Goal: Task Accomplishment & Management: Manage account settings

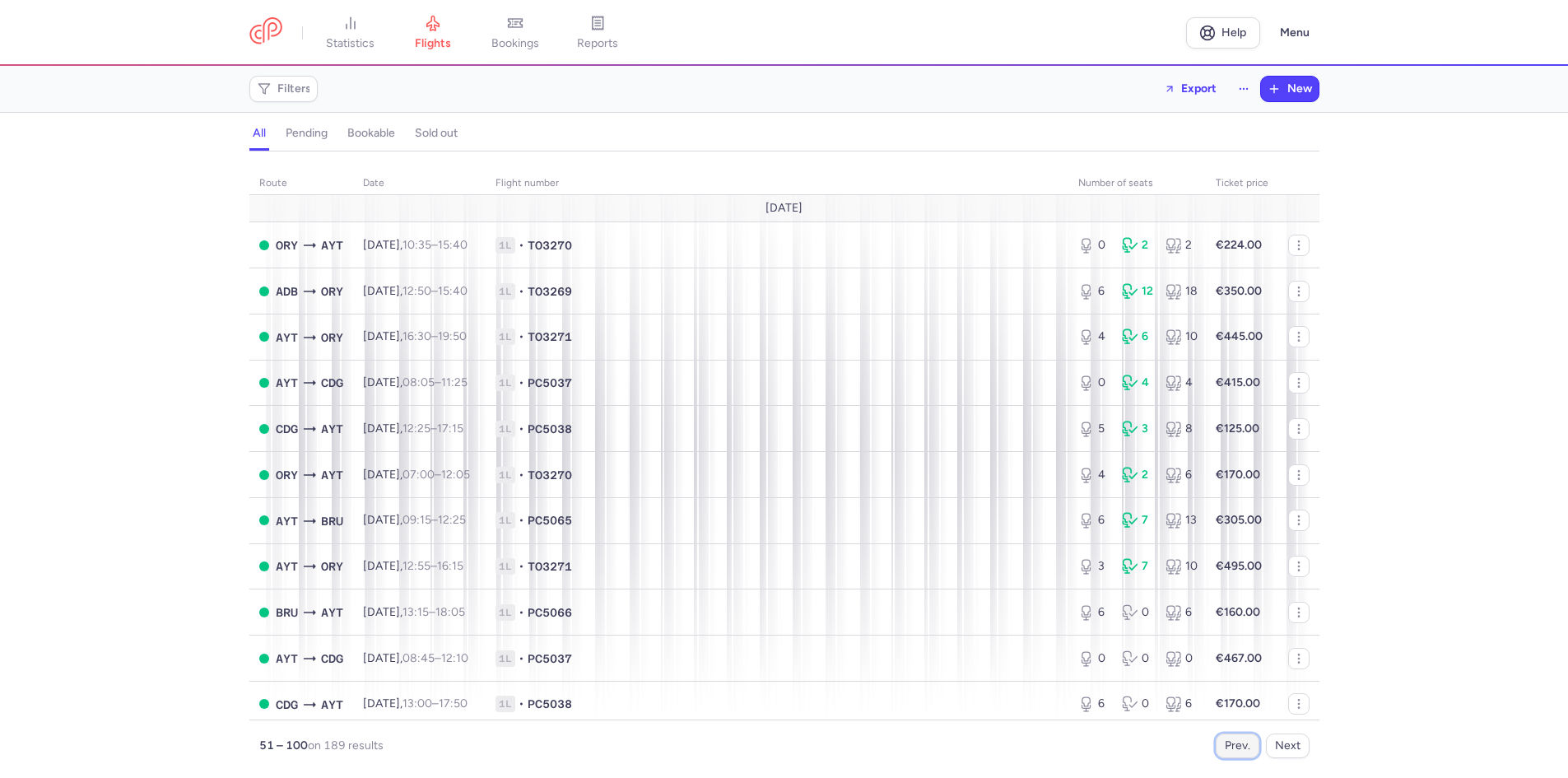
click at [1244, 754] on button "Prev." at bounding box center [1237, 746] width 44 height 25
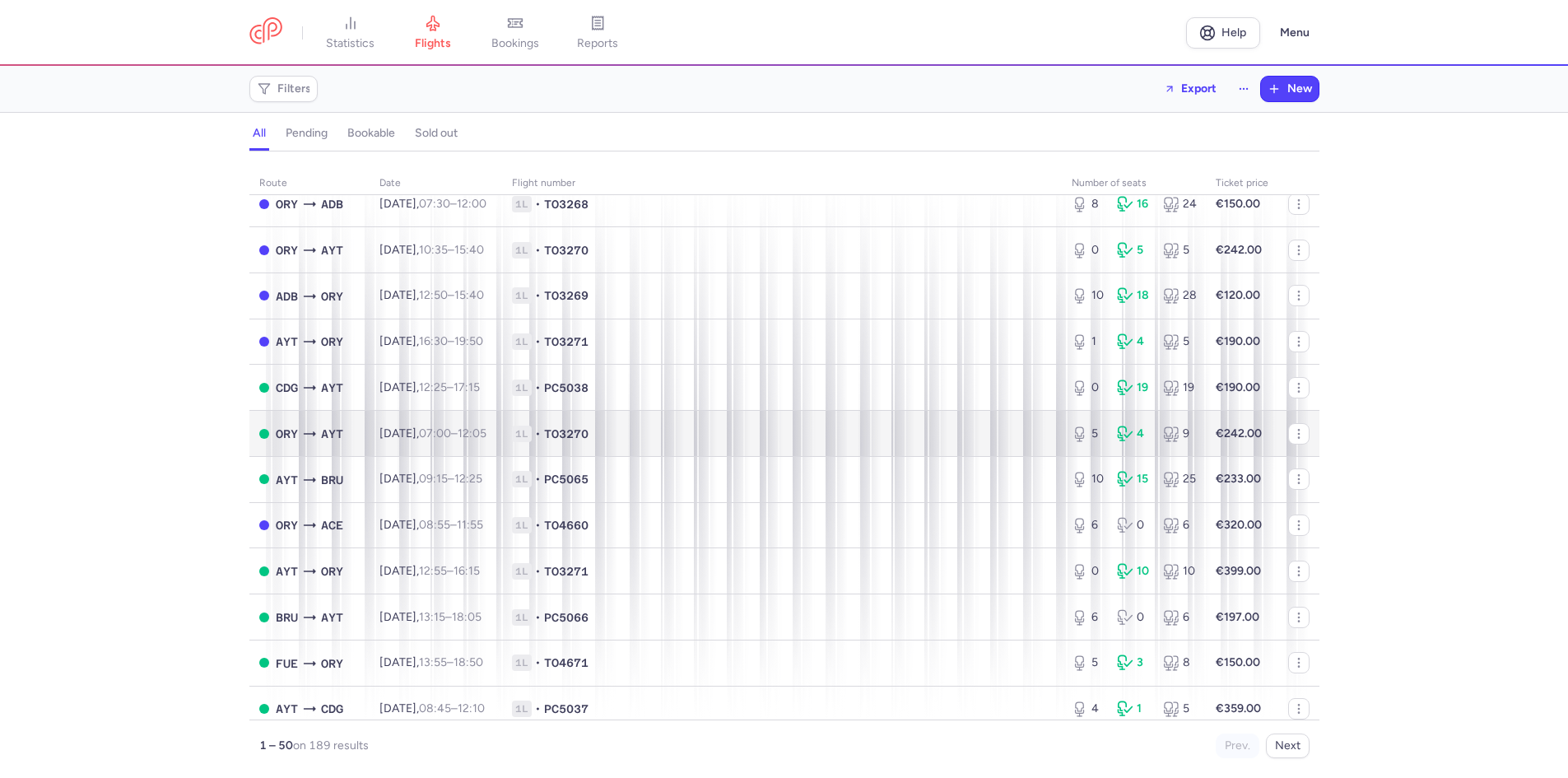
scroll to position [83, 0]
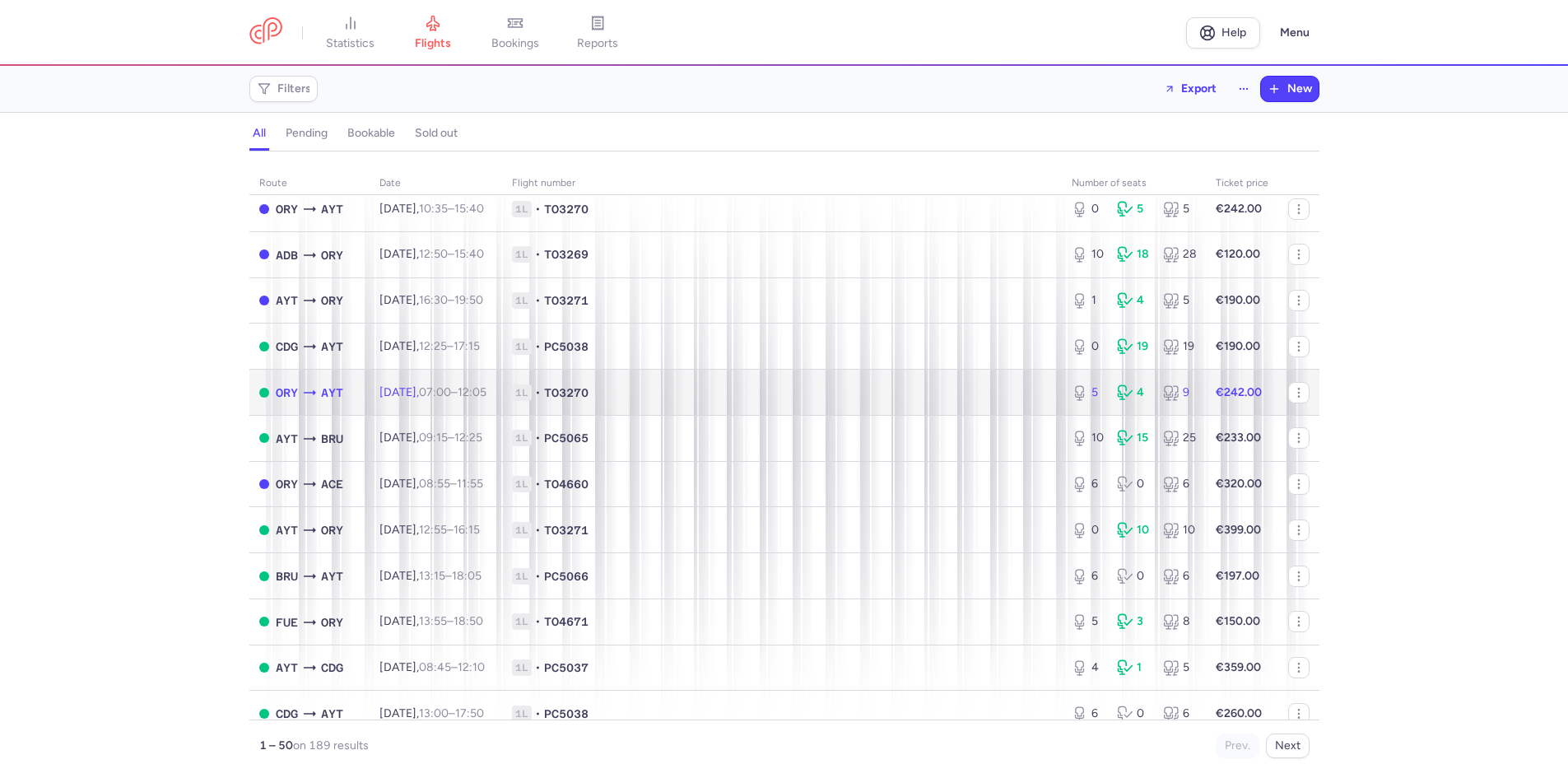
click at [715, 389] on span "1L • TO3270" at bounding box center [782, 392] width 540 height 16
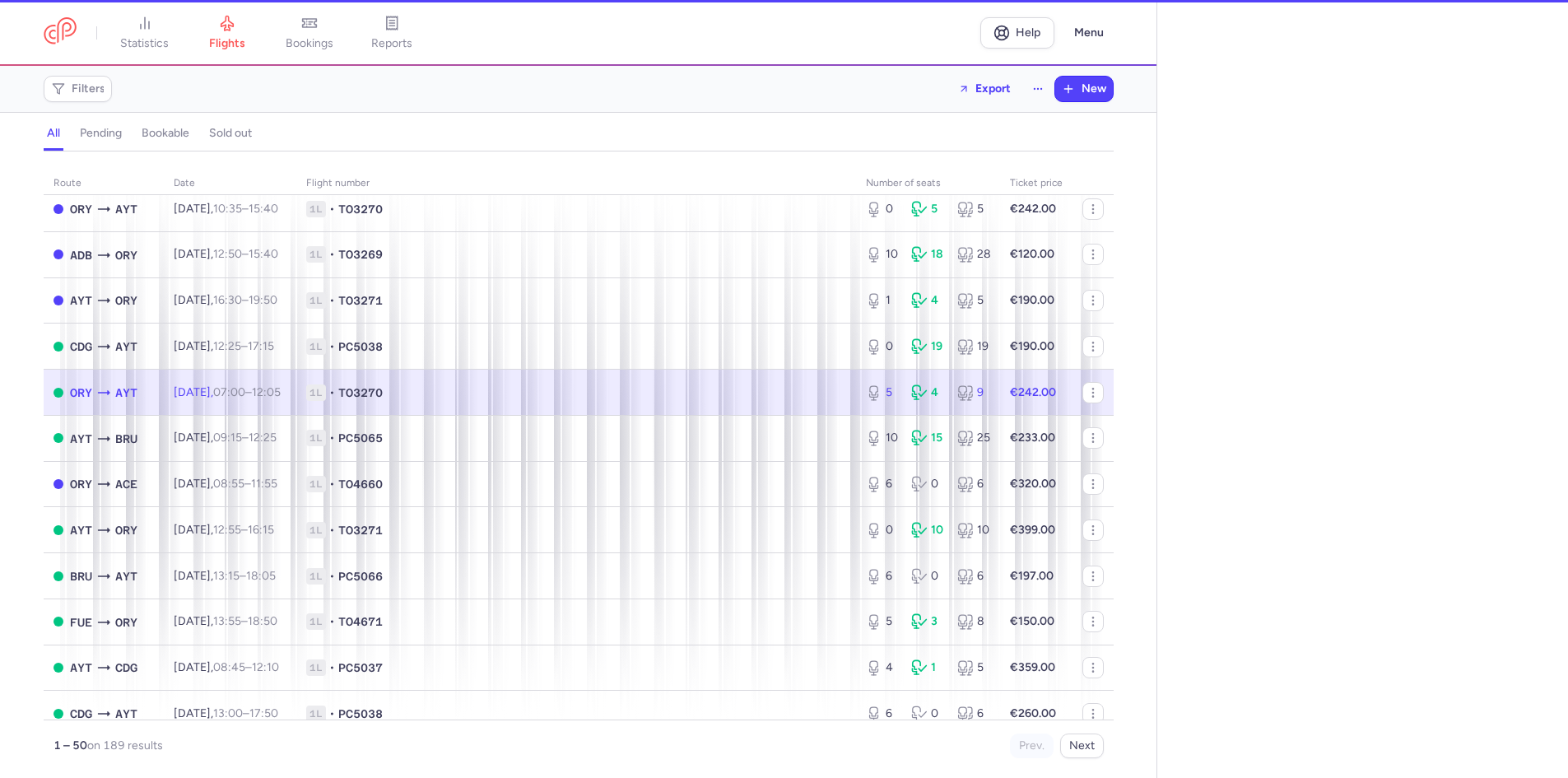
select select "days"
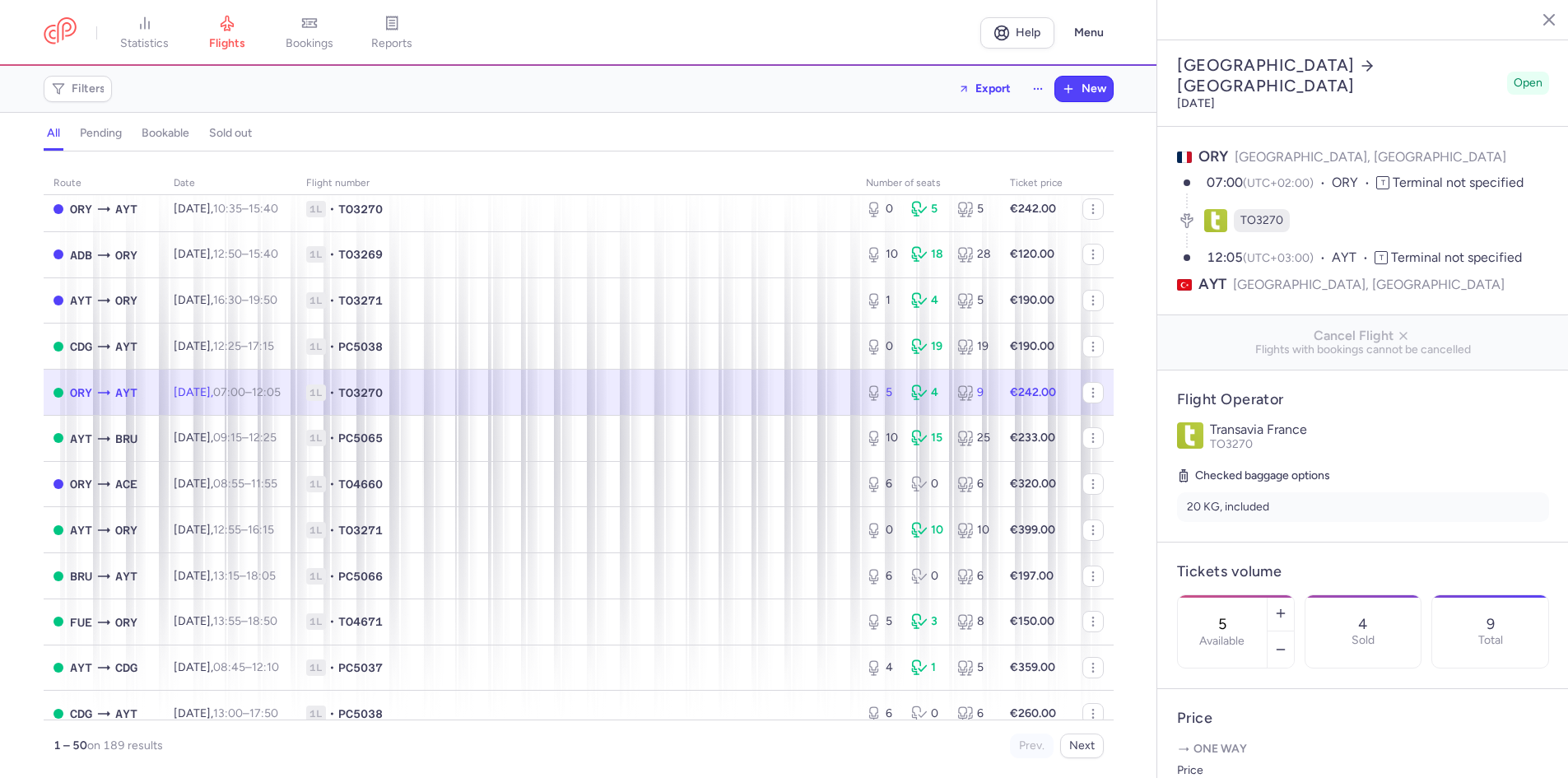
click at [1539, 15] on line "button" at bounding box center [1536, 19] width 8 height 8
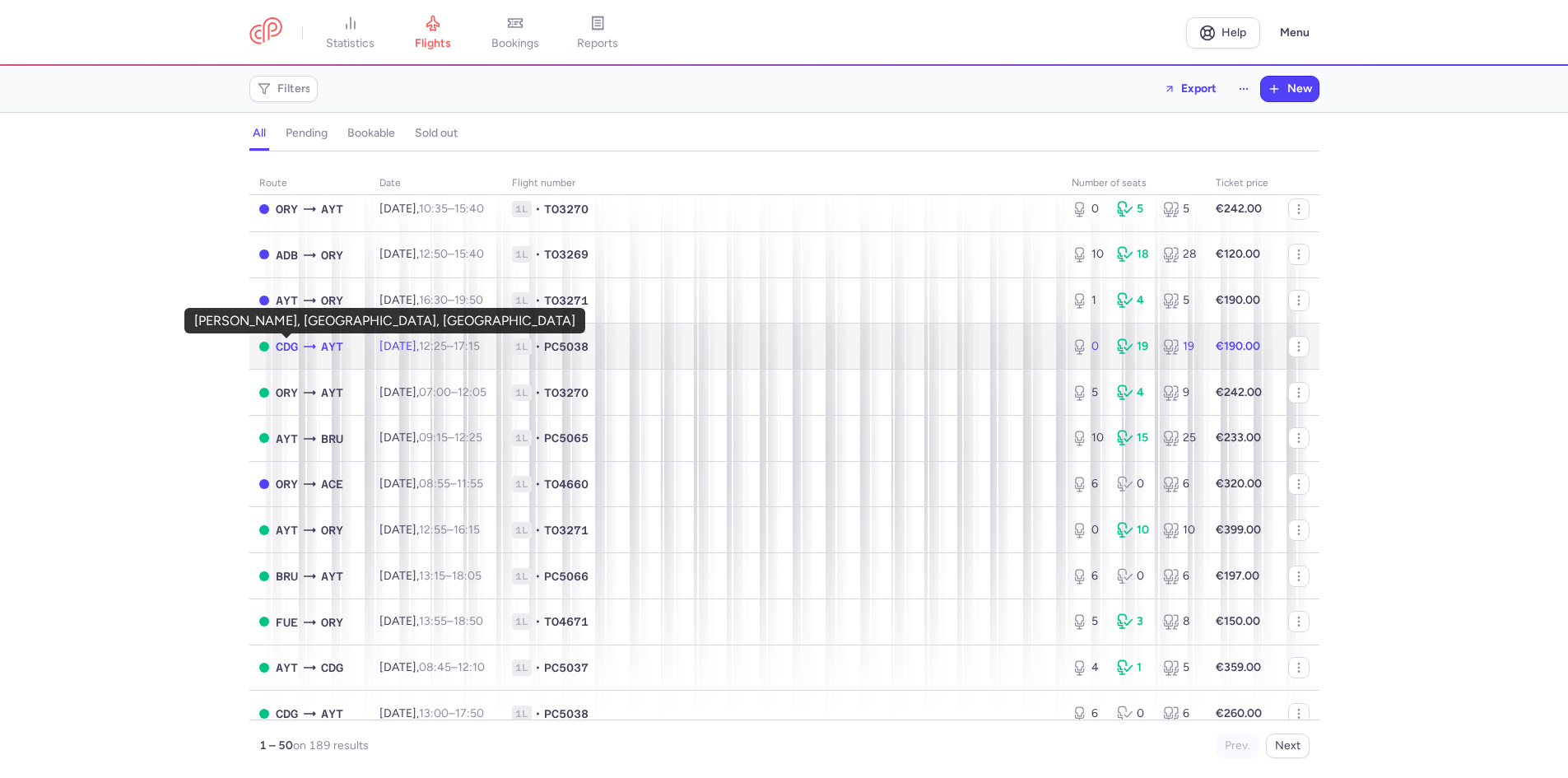
click at [284, 345] on span "CDG" at bounding box center [286, 346] width 22 height 18
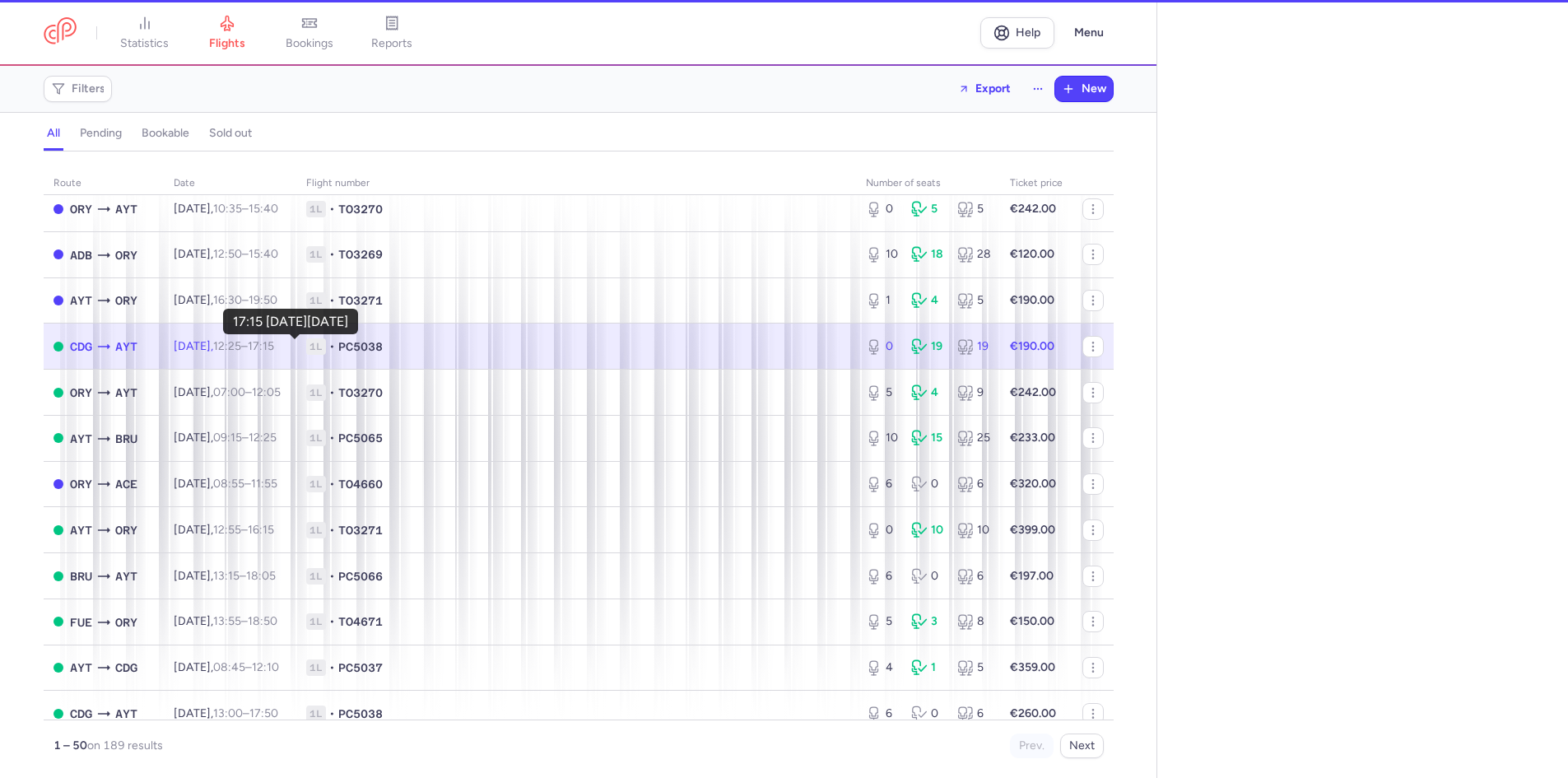
select select "hours"
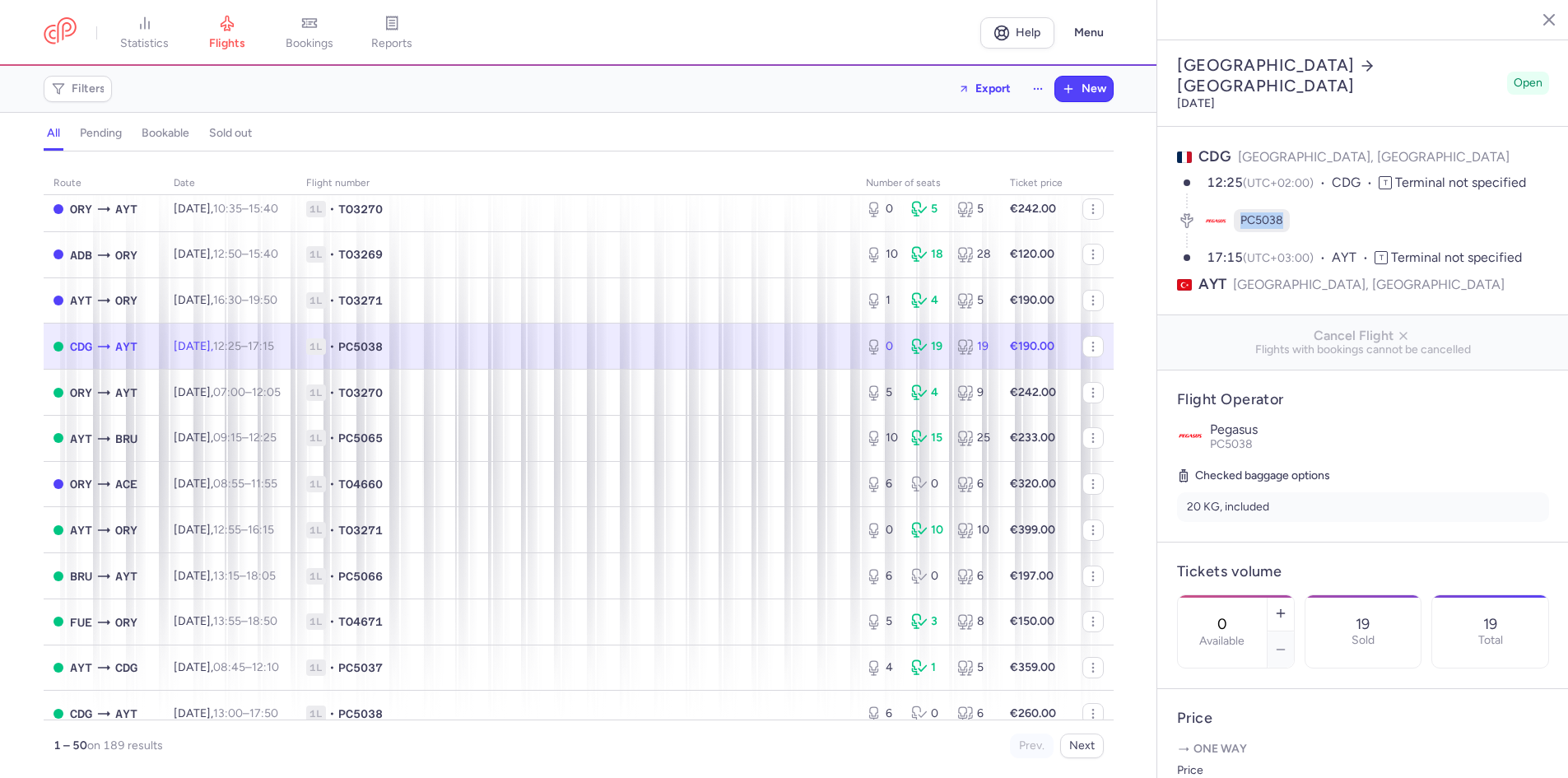
drag, startPoint x: 1241, startPoint y: 159, endPoint x: 1289, endPoint y: 157, distance: 48.0
click at [1289, 209] on div "PC5038" at bounding box center [1261, 221] width 56 height 23
copy span "PC5038"
click at [866, 350] on icon at bounding box center [874, 346] width 16 height 16
click at [1287, 607] on icon "button" at bounding box center [1280, 613] width 13 height 13
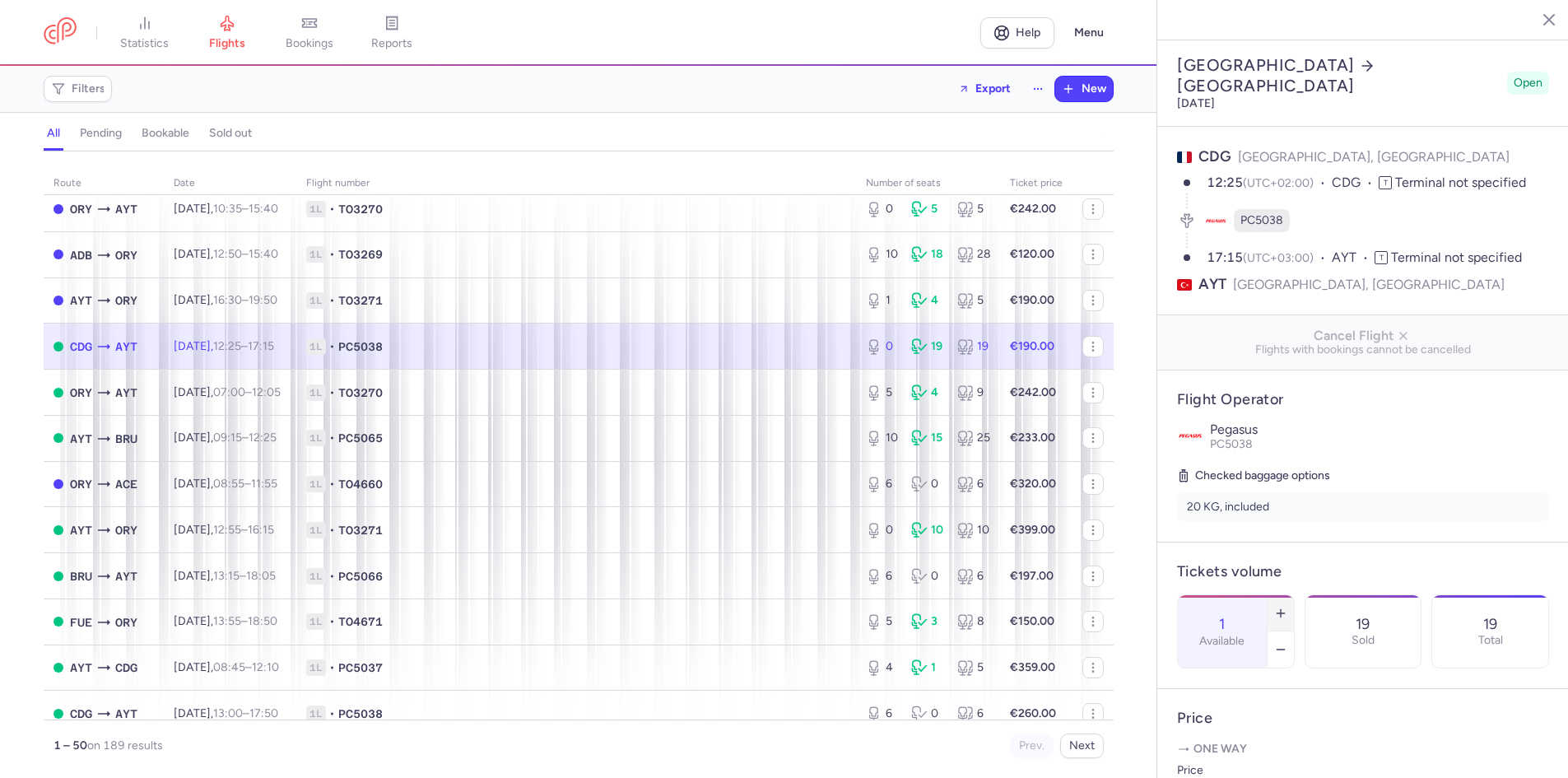
click at [1287, 607] on icon "button" at bounding box center [1280, 613] width 13 height 13
type input "4"
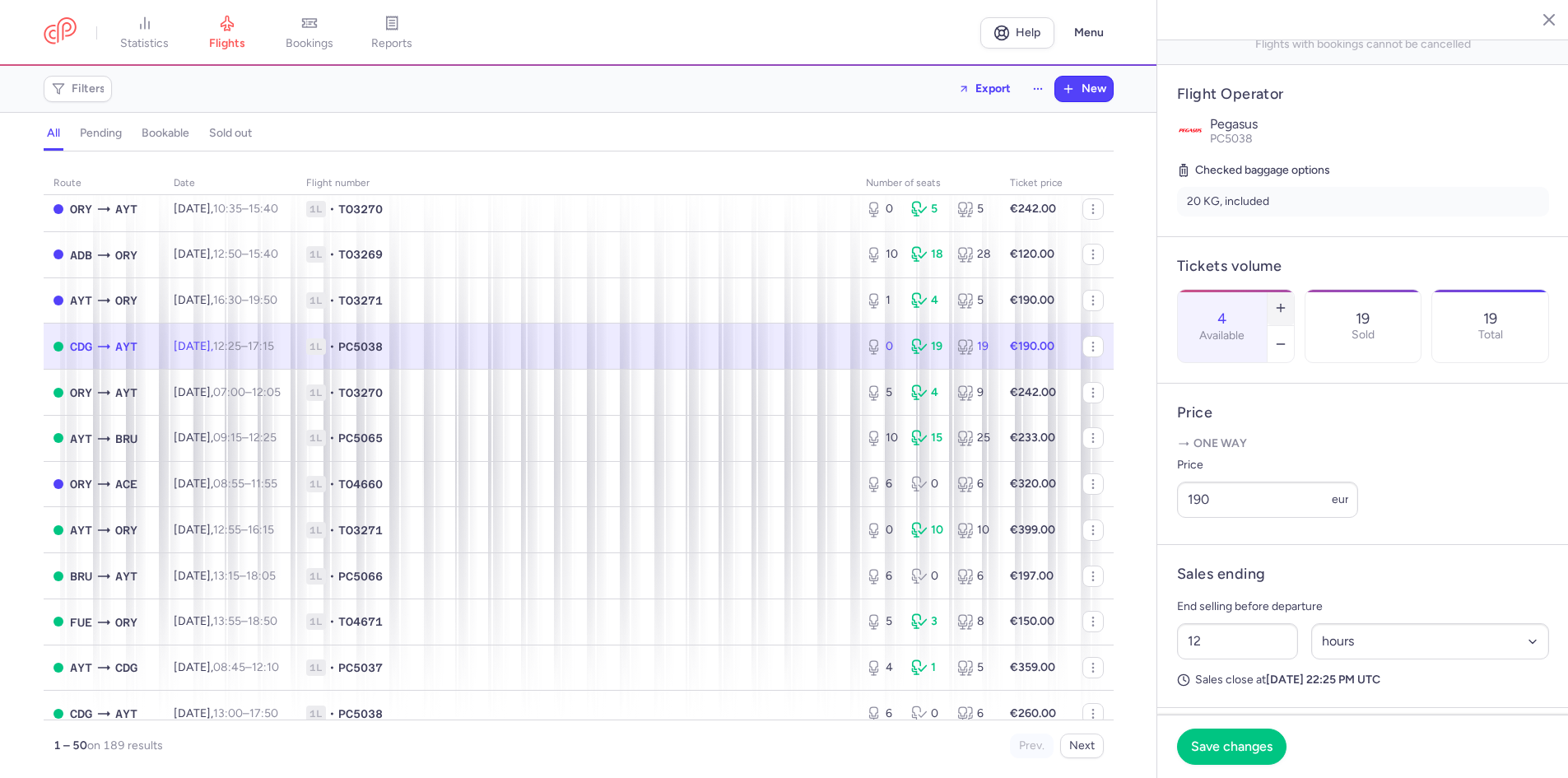
scroll to position [329, 0]
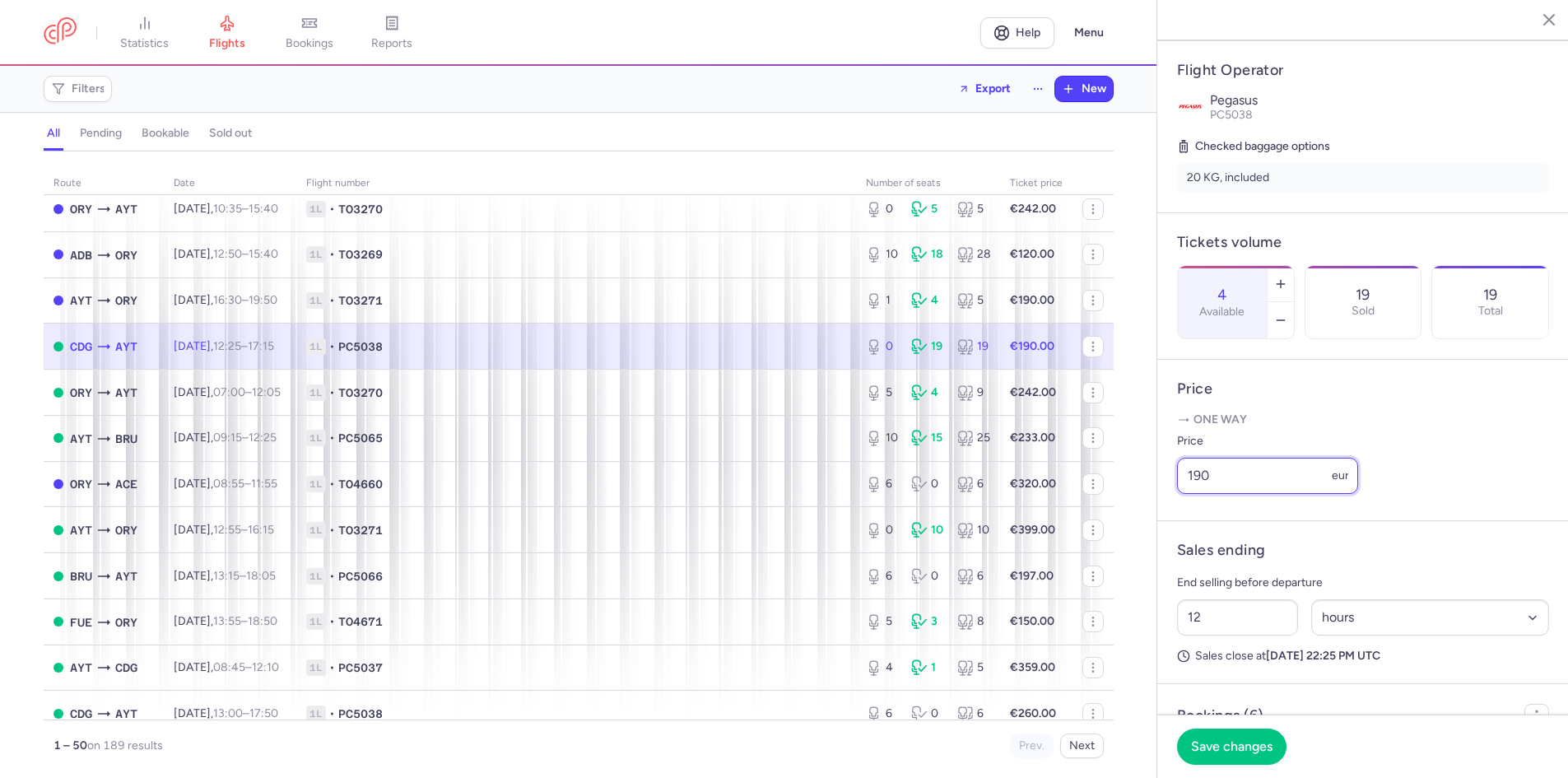
click at [1220, 494] on input "190" at bounding box center [1267, 476] width 181 height 36
click at [1233, 741] on span "Save changes" at bounding box center [1231, 746] width 82 height 15
